Goal: Information Seeking & Learning: Learn about a topic

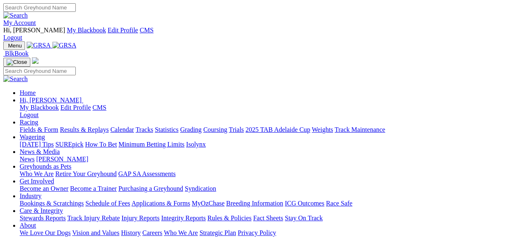
click at [32, 126] on link "Fields & Form" at bounding box center [39, 129] width 38 height 7
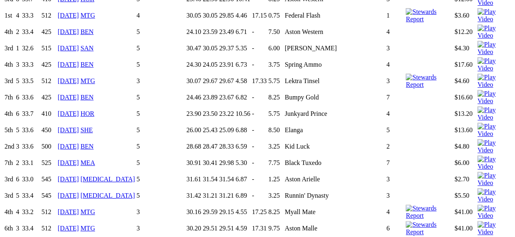
scroll to position [2646, 0]
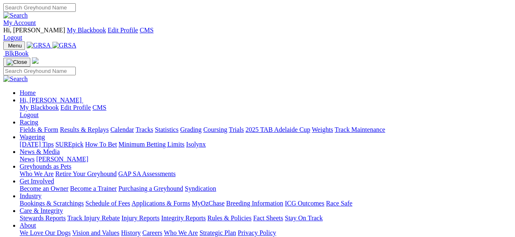
click at [38, 119] on link "Racing" at bounding box center [29, 122] width 18 height 7
click at [32, 126] on link "Fields & Form" at bounding box center [39, 129] width 38 height 7
